Goal: Task Accomplishment & Management: Manage account settings

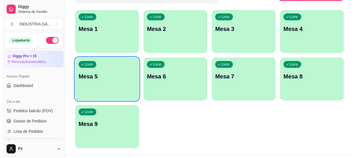
scroll to position [26, 0]
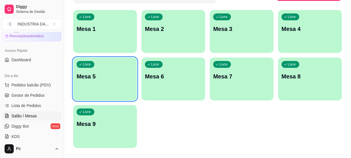
click at [123, 122] on p "Mesa 9" at bounding box center [105, 124] width 57 height 8
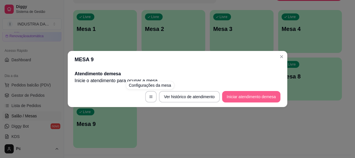
click at [239, 101] on button "Iniciar atendimento de mesa" at bounding box center [251, 96] width 58 height 11
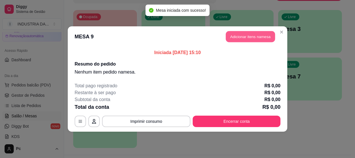
click at [239, 35] on button "Adicionar itens na mesa" at bounding box center [250, 36] width 49 height 11
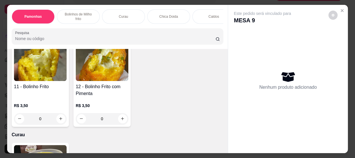
scroll to position [311, 0]
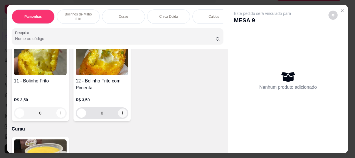
click at [120, 114] on icon "increase-product-quantity" at bounding box center [122, 113] width 4 height 4
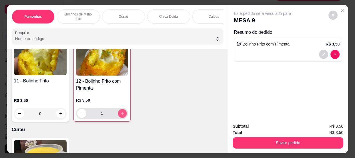
click at [121, 114] on icon "increase-product-quantity" at bounding box center [122, 112] width 3 height 3
type input "4"
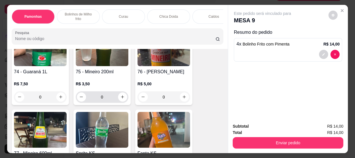
scroll to position [1246, 0]
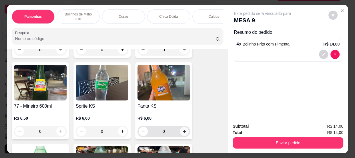
click at [182, 131] on icon "increase-product-quantity" at bounding box center [184, 131] width 4 height 4
type input "1"
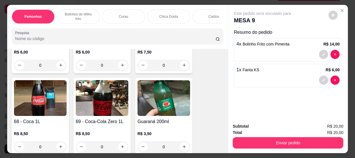
scroll to position [1013, 0]
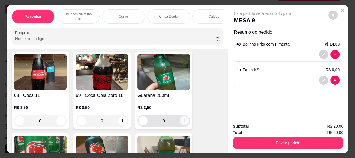
click at [182, 121] on icon "increase-product-quantity" at bounding box center [184, 120] width 4 height 4
type input "1"
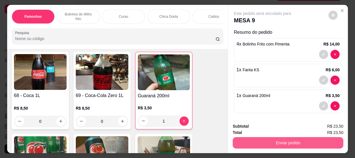
click at [256, 143] on button "Enviar pedido" at bounding box center [287, 142] width 111 height 11
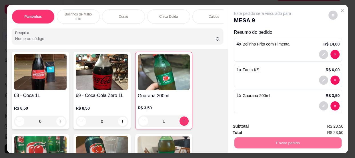
click at [337, 130] on button "Enviar pedido" at bounding box center [328, 126] width 32 height 11
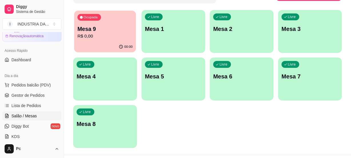
click at [95, 24] on div "Ocupada Mesa 9 R$ 0,00" at bounding box center [105, 26] width 62 height 31
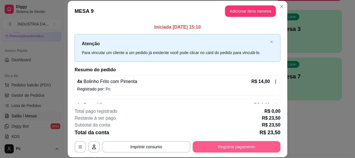
click at [206, 149] on button "Registrar pagamento" at bounding box center [237, 146] width 88 height 11
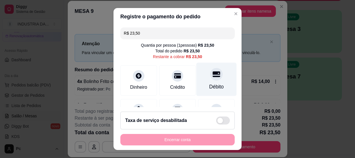
click at [209, 86] on div "Débito" at bounding box center [216, 86] width 15 height 7
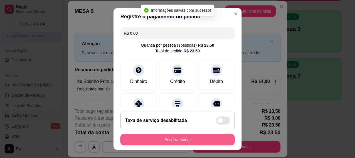
type input "R$ 0,00"
click at [196, 143] on button "Encerrar conta" at bounding box center [177, 139] width 114 height 11
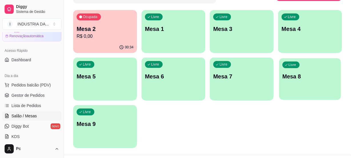
click at [284, 70] on div "Livre Mesa 8" at bounding box center [310, 75] width 62 height 35
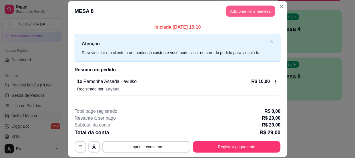
click at [229, 16] on button "Adicionar itens na mesa" at bounding box center [250, 10] width 49 height 11
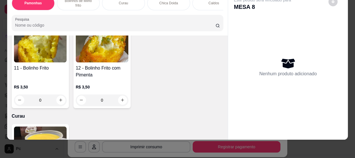
scroll to position [311, 0]
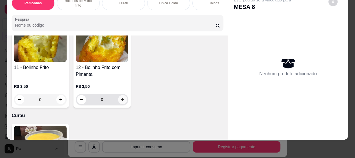
click at [123, 98] on icon "increase-product-quantity" at bounding box center [122, 99] width 4 height 4
type input "1"
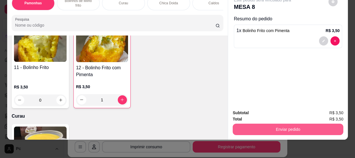
click at [291, 129] on button "Enviar pedido" at bounding box center [287, 128] width 111 height 11
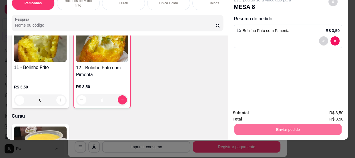
click at [321, 108] on button "Enviar pedido" at bounding box center [328, 111] width 32 height 11
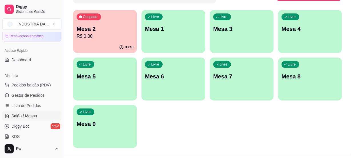
click at [106, 43] on div "00:40" at bounding box center [105, 47] width 64 height 11
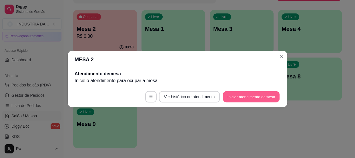
click at [266, 93] on button "Iniciar atendimento de mesa" at bounding box center [251, 96] width 57 height 11
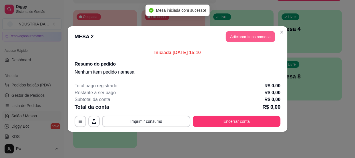
click at [251, 34] on button "Adicionar itens na mesa" at bounding box center [250, 36] width 49 height 11
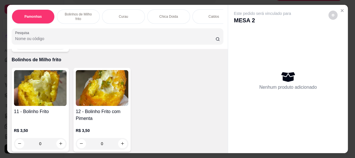
scroll to position [286, 0]
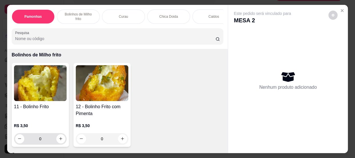
click at [41, 138] on input "0" at bounding box center [40, 138] width 32 height 11
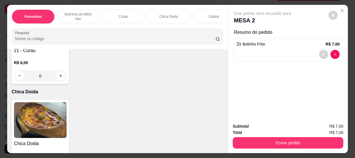
scroll to position [467, 0]
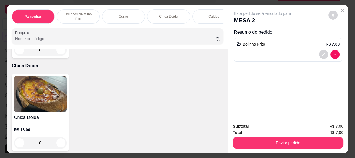
type input "2"
click at [42, 145] on input "0" at bounding box center [40, 142] width 32 height 11
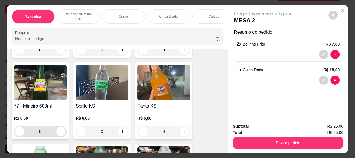
scroll to position [1272, 0]
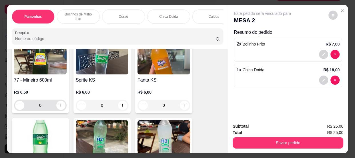
type input "1"
click at [42, 109] on input "0" at bounding box center [40, 104] width 32 height 11
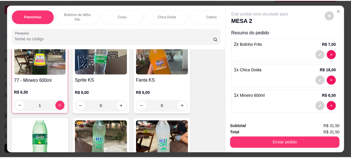
scroll to position [1272, 0]
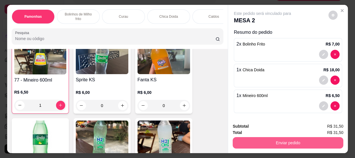
type input "1"
click at [268, 138] on button "Enviar pedido" at bounding box center [287, 142] width 111 height 11
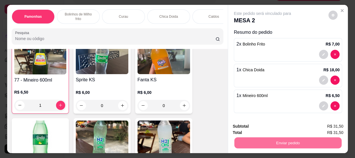
click at [326, 126] on button "Enviar pedido" at bounding box center [328, 126] width 32 height 11
